Goal: Transaction & Acquisition: Purchase product/service

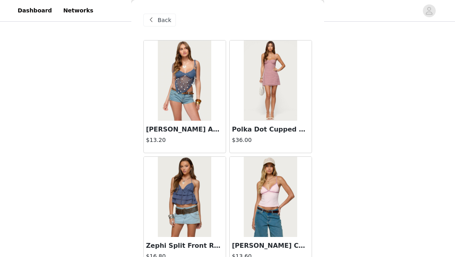
scroll to position [24265, 0]
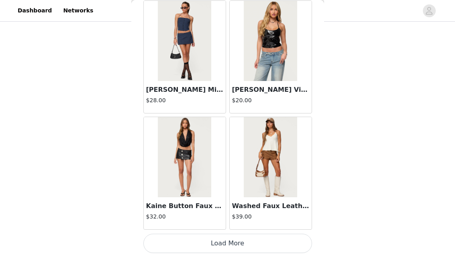
click at [219, 242] on button "Load More" at bounding box center [227, 243] width 169 height 19
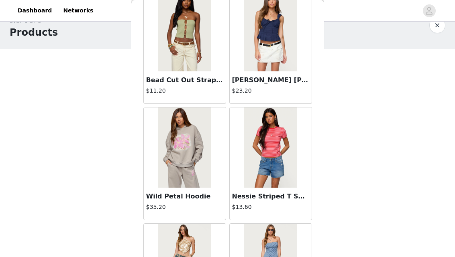
scroll to position [1911, 0]
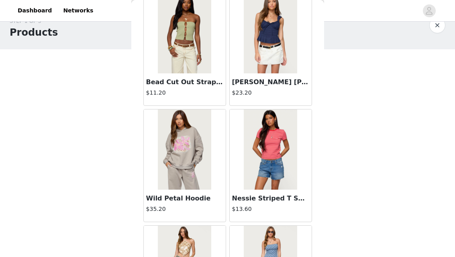
click at [200, 59] on img at bounding box center [184, 33] width 53 height 80
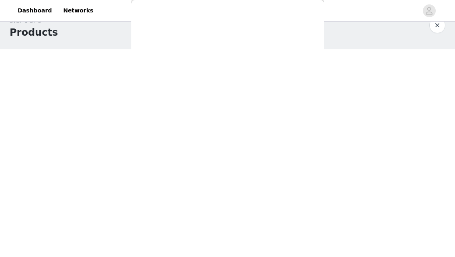
scroll to position [0, 0]
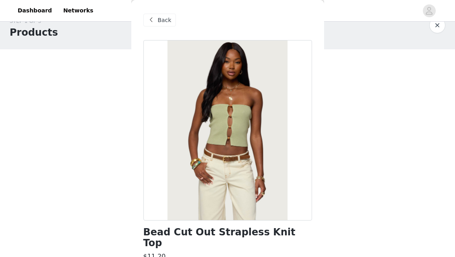
click at [169, 17] on span "Back" at bounding box center [165, 20] width 14 height 8
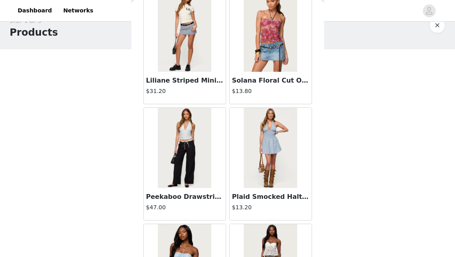
scroll to position [5057, 0]
click at [255, 64] on img at bounding box center [270, 31] width 53 height 80
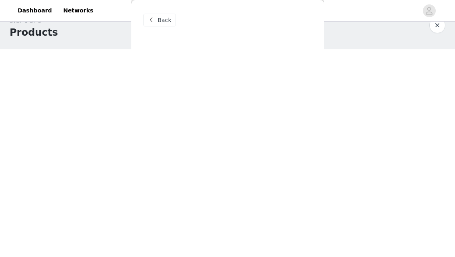
scroll to position [0, 0]
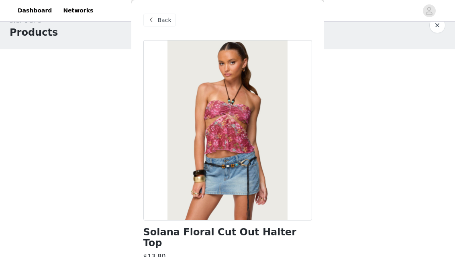
click at [153, 22] on span at bounding box center [152, 20] width 10 height 10
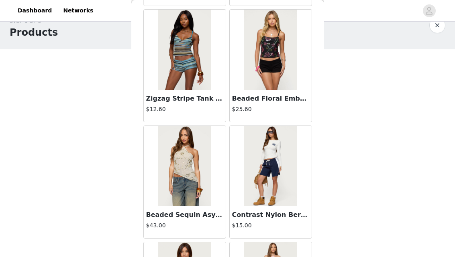
scroll to position [6205, 0]
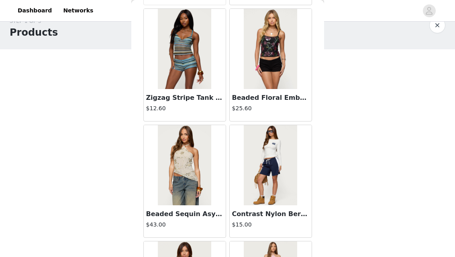
click at [206, 81] on img at bounding box center [184, 49] width 53 height 80
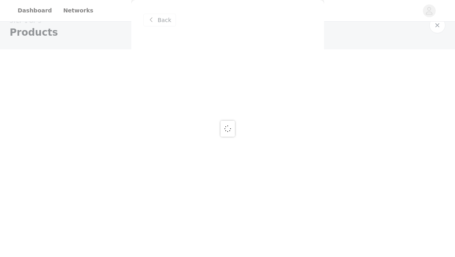
scroll to position [0, 0]
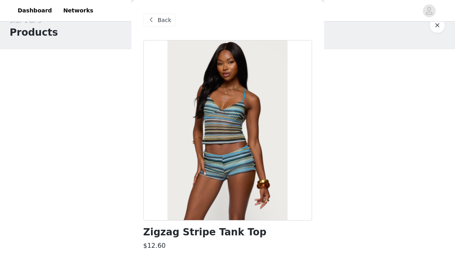
click at [165, 17] on span "Back" at bounding box center [165, 20] width 14 height 8
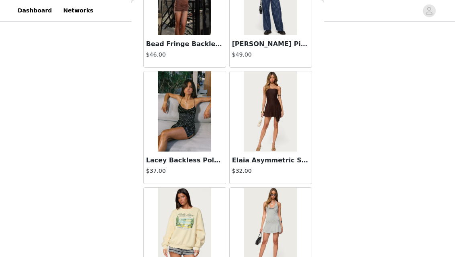
scroll to position [20246, 0]
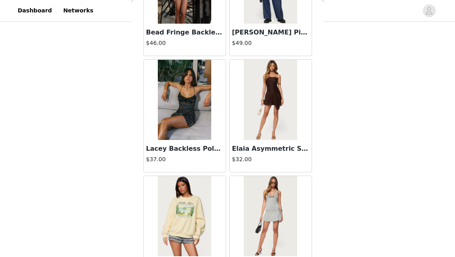
click at [186, 102] on img at bounding box center [184, 100] width 53 height 80
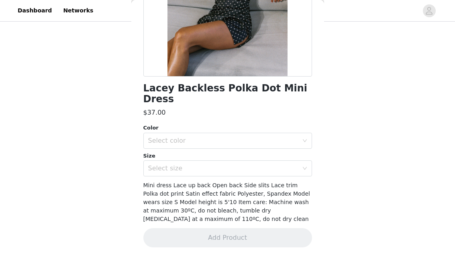
scroll to position [133, 0]
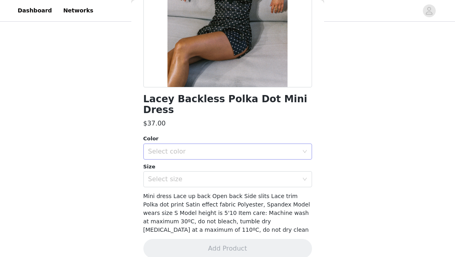
click at [192, 148] on div "Select color" at bounding box center [223, 152] width 150 height 8
click at [188, 157] on li "BLACK AND WHITE" at bounding box center [227, 158] width 169 height 13
click at [188, 176] on div "Select size" at bounding box center [225, 179] width 154 height 15
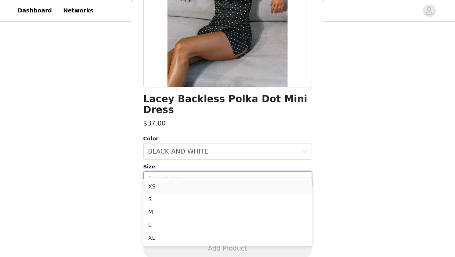
click at [186, 188] on li "XS" at bounding box center [227, 186] width 169 height 13
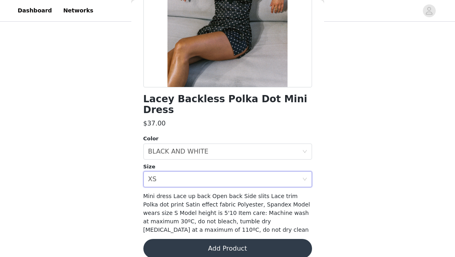
click at [213, 239] on button "Add Product" at bounding box center [227, 248] width 169 height 19
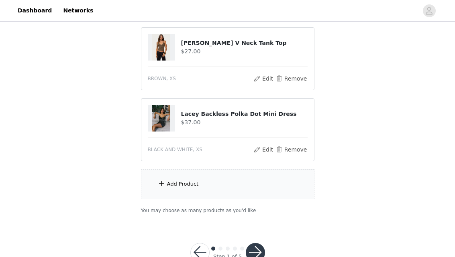
scroll to position [890, 0]
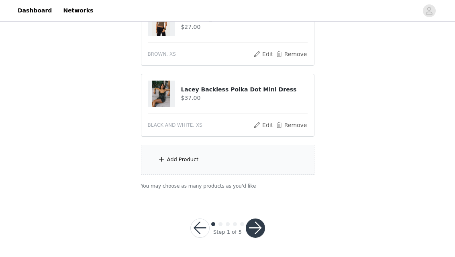
click at [222, 165] on div "Add Product" at bounding box center [227, 160] width 173 height 30
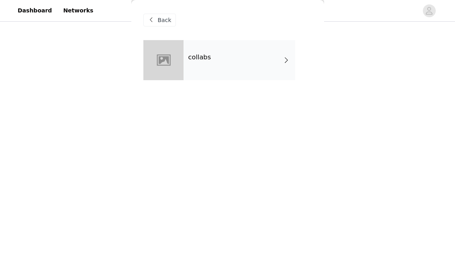
click at [212, 45] on div "collabs" at bounding box center [240, 60] width 112 height 40
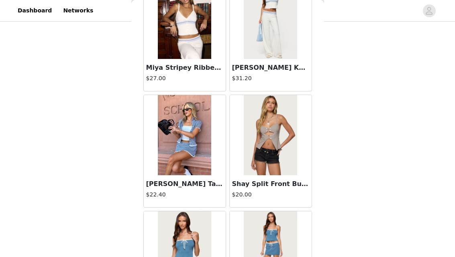
scroll to position [297, 0]
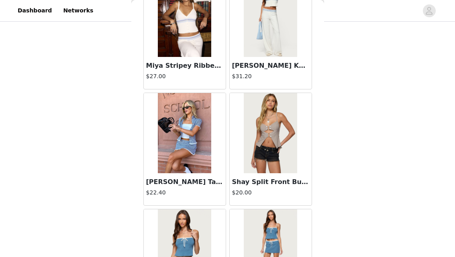
click at [270, 145] on img at bounding box center [270, 133] width 53 height 80
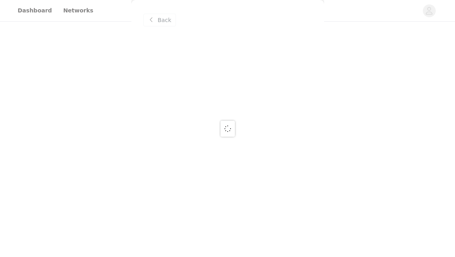
scroll to position [0, 0]
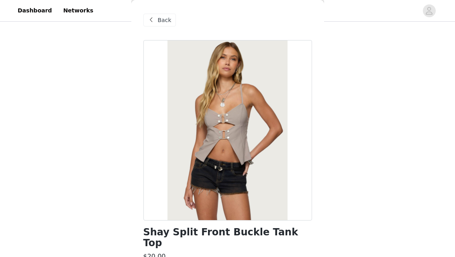
click at [154, 15] on div "Back" at bounding box center [159, 20] width 33 height 13
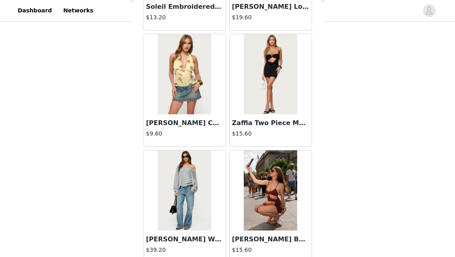
scroll to position [732, 0]
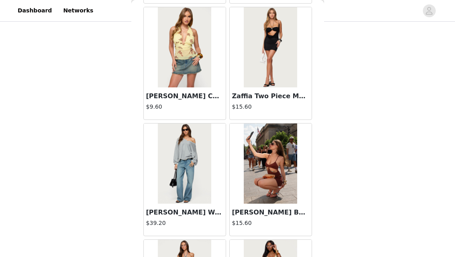
click at [266, 92] on h3 "Zaffia Two Piece Mesh Mini Dress" at bounding box center [270, 97] width 77 height 10
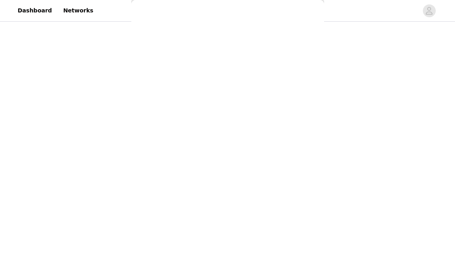
scroll to position [0, 0]
click at [271, 70] on div at bounding box center [227, 128] width 455 height 257
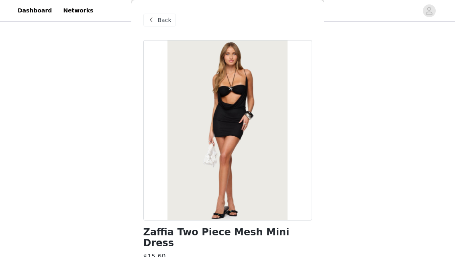
click at [166, 20] on span "Back" at bounding box center [165, 20] width 14 height 8
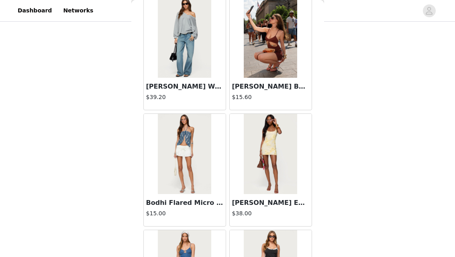
scroll to position [884, 0]
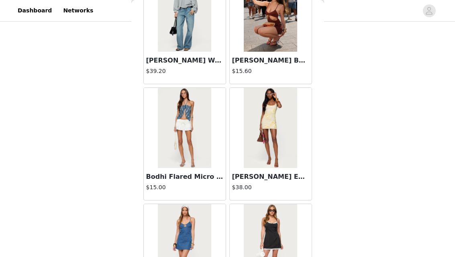
click at [274, 124] on img at bounding box center [270, 128] width 53 height 80
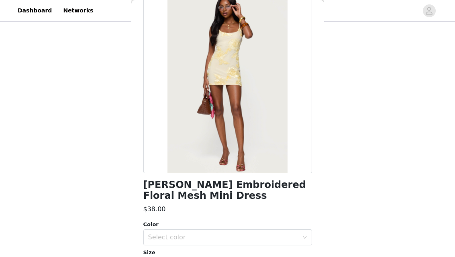
scroll to position [63, 0]
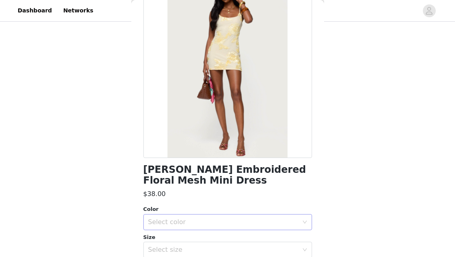
click at [219, 216] on div "Select color" at bounding box center [225, 222] width 154 height 15
click at [217, 237] on li "YELLOW" at bounding box center [227, 240] width 169 height 13
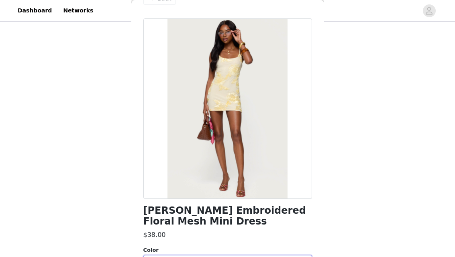
scroll to position [3, 0]
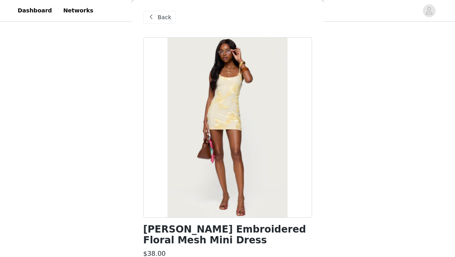
click at [156, 19] on div "Back" at bounding box center [159, 17] width 33 height 13
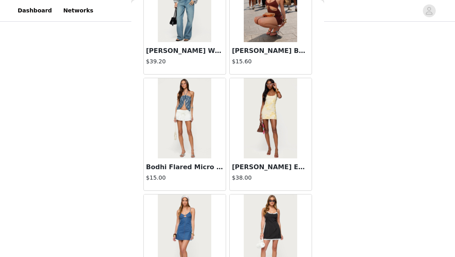
scroll to position [971, 0]
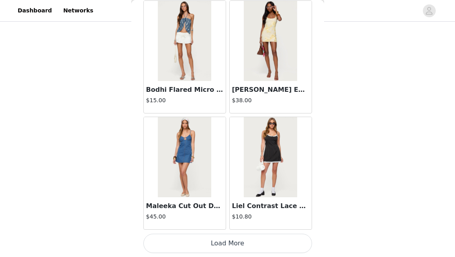
click at [231, 240] on button "Load More" at bounding box center [227, 243] width 169 height 19
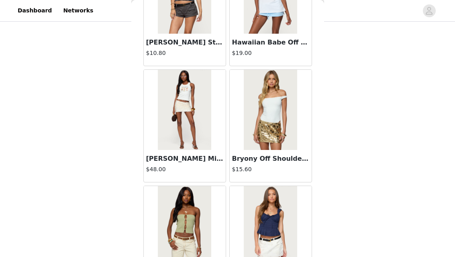
scroll to position [1718, 0]
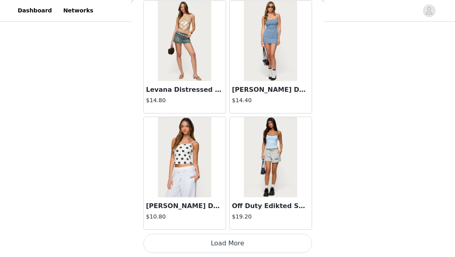
click at [238, 239] on button "Load More" at bounding box center [227, 243] width 169 height 19
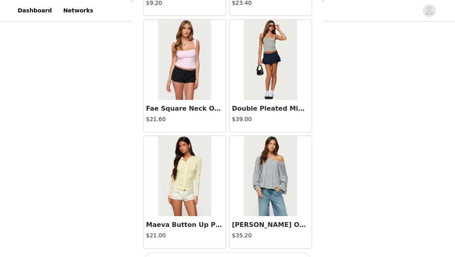
scroll to position [3301, 0]
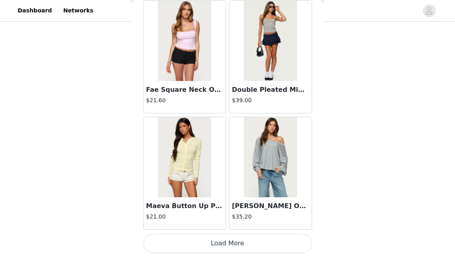
click at [243, 238] on button "Load More" at bounding box center [227, 243] width 169 height 19
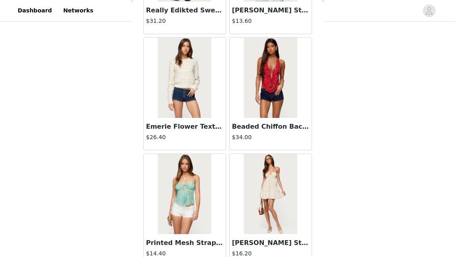
scroll to position [4466, 0]
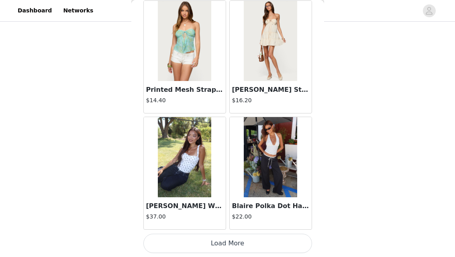
click at [222, 240] on button "Load More" at bounding box center [227, 243] width 169 height 19
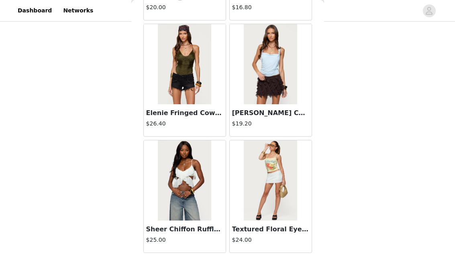
scroll to position [5630, 0]
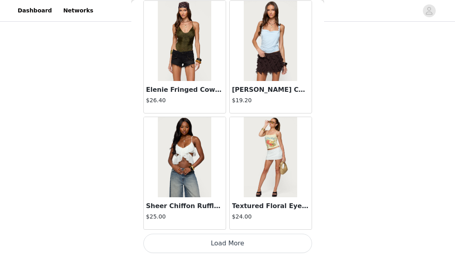
click at [216, 242] on button "Load More" at bounding box center [227, 243] width 169 height 19
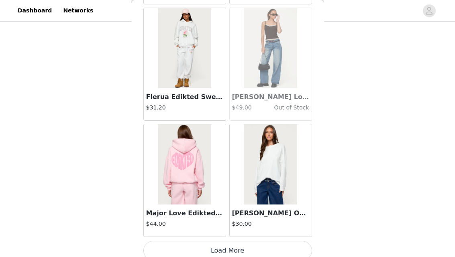
scroll to position [6795, 0]
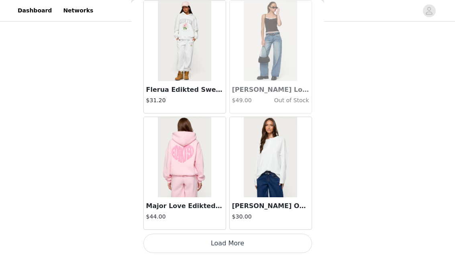
click at [222, 242] on button "Load More" at bounding box center [227, 243] width 169 height 19
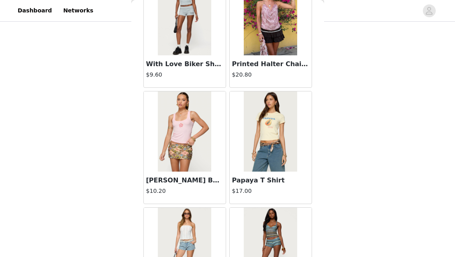
scroll to position [7960, 0]
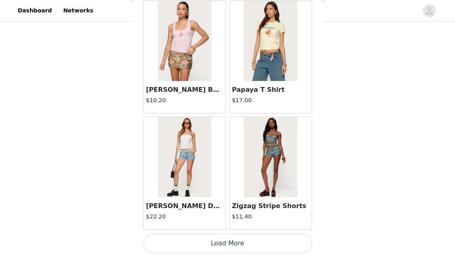
click at [226, 239] on button "Load More" at bounding box center [227, 243] width 169 height 19
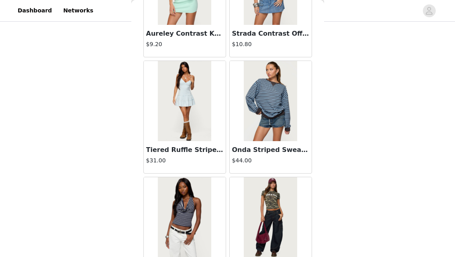
scroll to position [9124, 0]
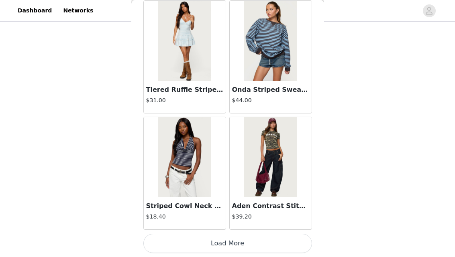
click at [228, 240] on button "Load More" at bounding box center [227, 243] width 169 height 19
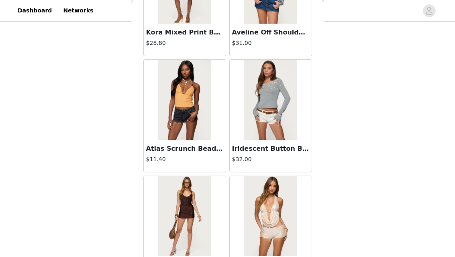
scroll to position [9625, 0]
